Goal: Navigation & Orientation: Find specific page/section

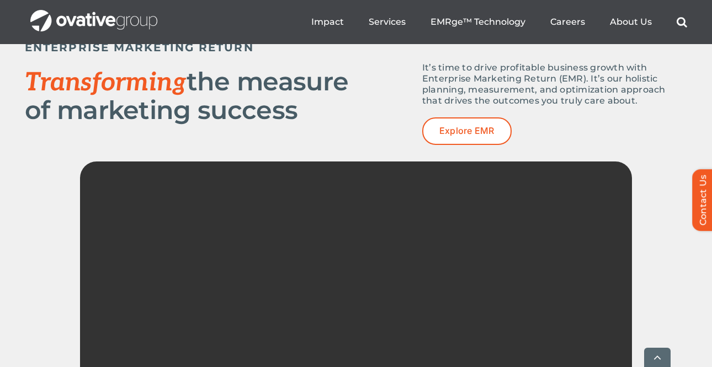
scroll to position [1497, 0]
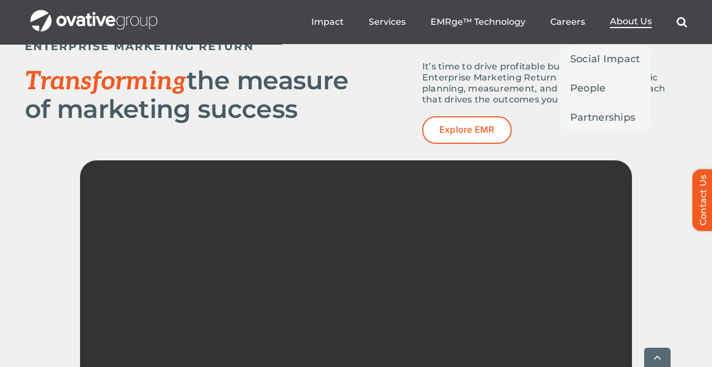
click at [623, 24] on span "About Us" at bounding box center [630, 21] width 42 height 11
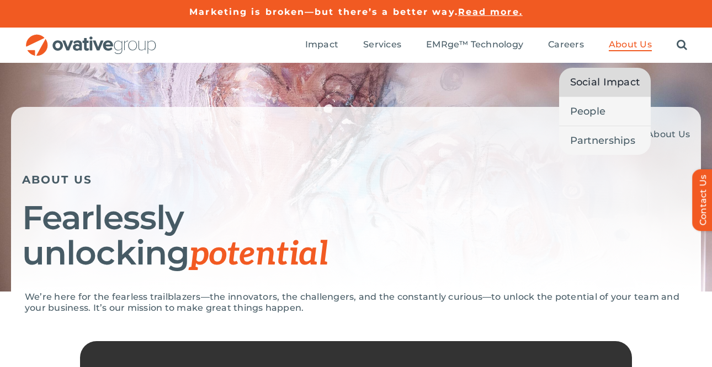
click at [609, 81] on span "Social Impact" at bounding box center [605, 81] width 70 height 15
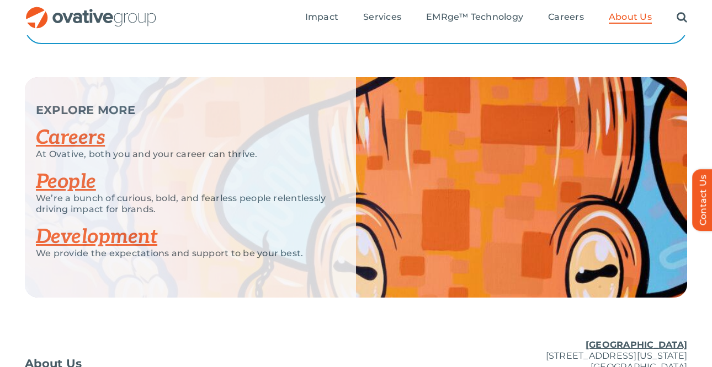
scroll to position [2111, 0]
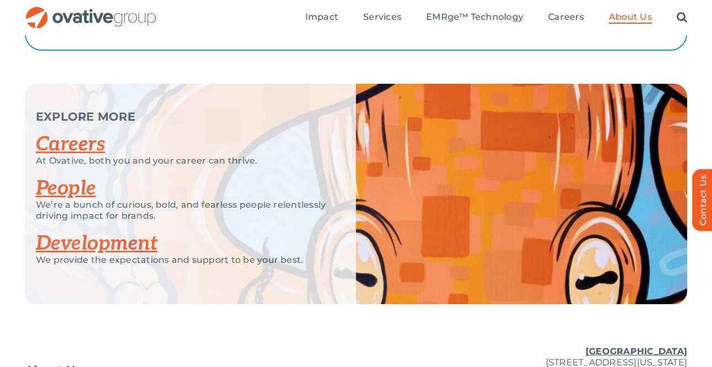
click at [635, 10] on ul "Impact Expert Insights Case Studies Awards & Press Services Media Measurement C…" at bounding box center [496, 17] width 382 height 35
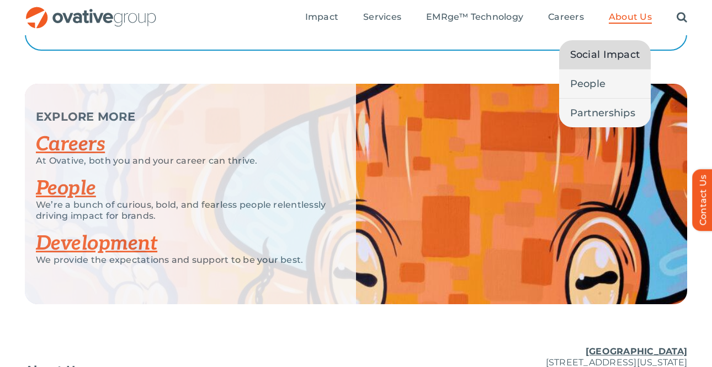
click at [630, 18] on span "About Us" at bounding box center [629, 17] width 43 height 11
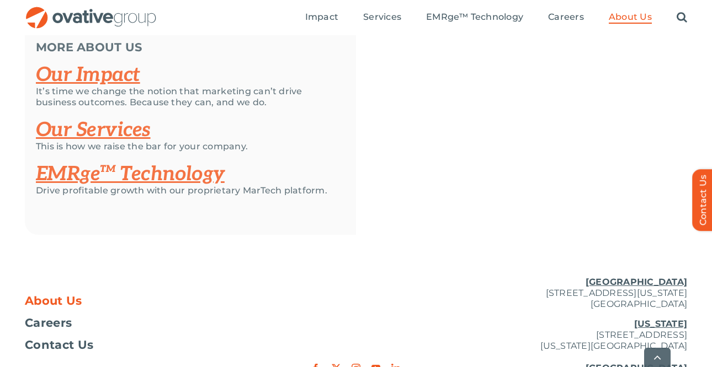
scroll to position [2470, 0]
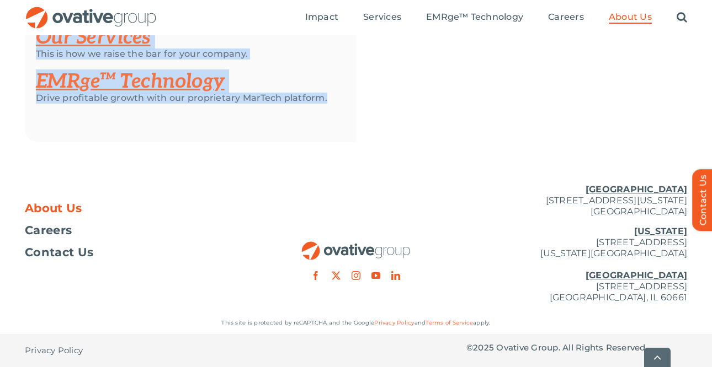
drag, startPoint x: 20, startPoint y: 86, endPoint x: 328, endPoint y: 96, distance: 307.4
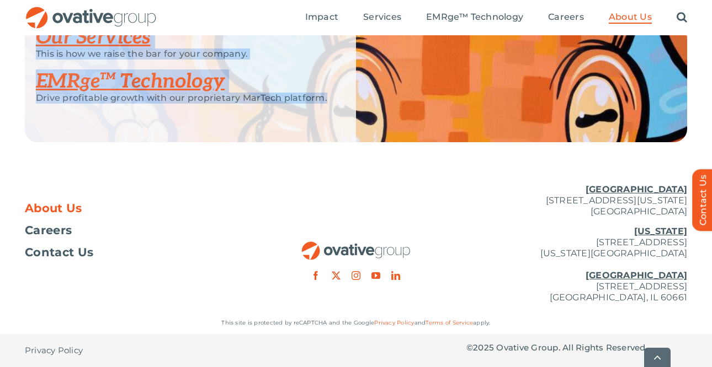
copy div "ABOUT US Fearlessly unlocking potential We’re here for the fearless trailblazer…"
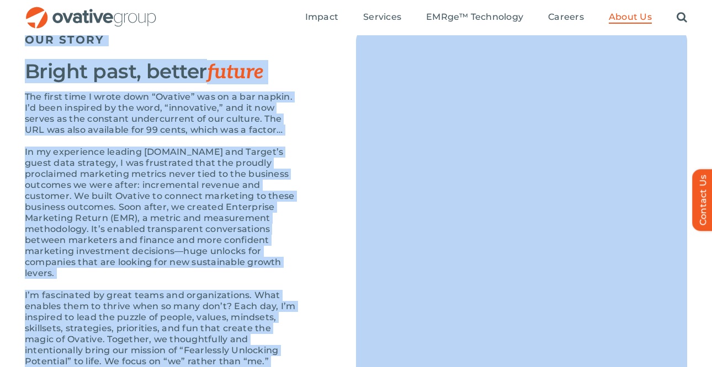
scroll to position [1106, 0]
